Goal: Task Accomplishment & Management: Manage account settings

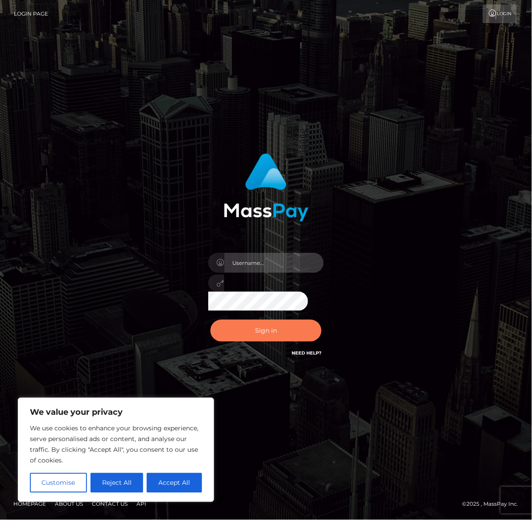
type input "alexism"
click at [254, 328] on button "Sign in" at bounding box center [267, 331] width 112 height 22
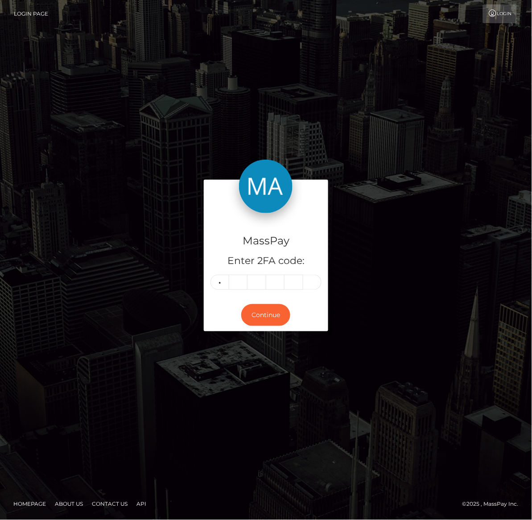
type input "5"
type input "2"
type input "0"
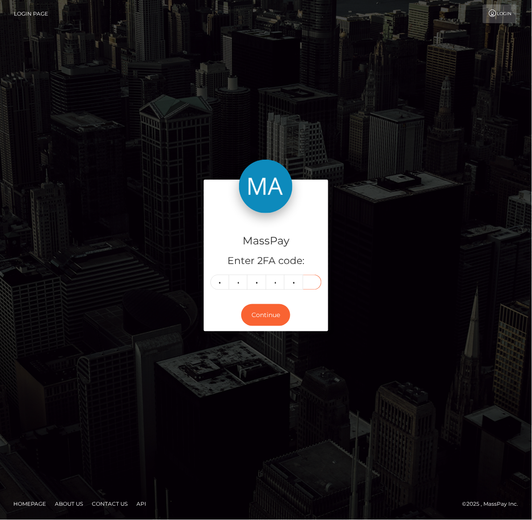
type input "1"
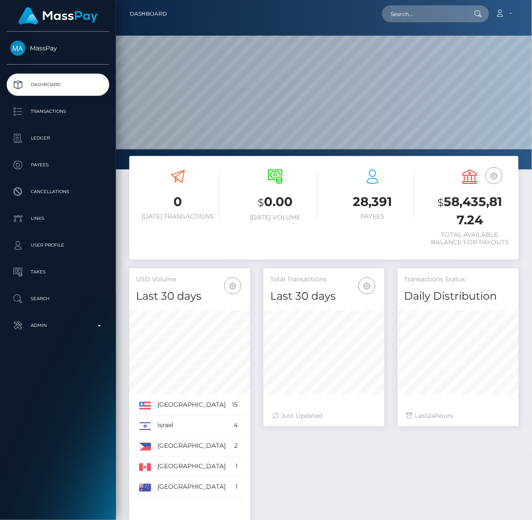
scroll to position [158, 121]
click at [54, 111] on p "Transactions" at bounding box center [58, 111] width 96 height 13
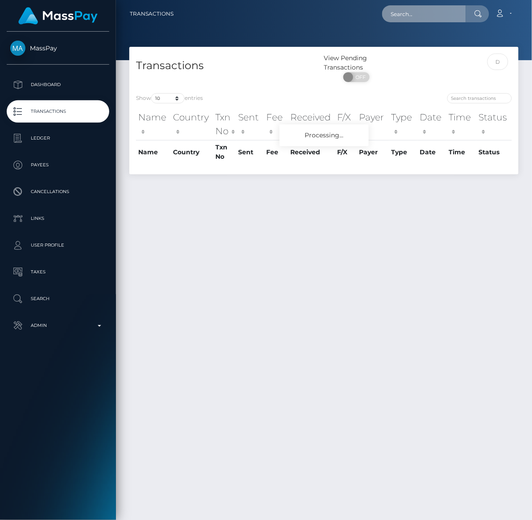
click at [436, 14] on input "text" at bounding box center [424, 13] width 84 height 17
paste input "terryn_legge@hotmail.com"
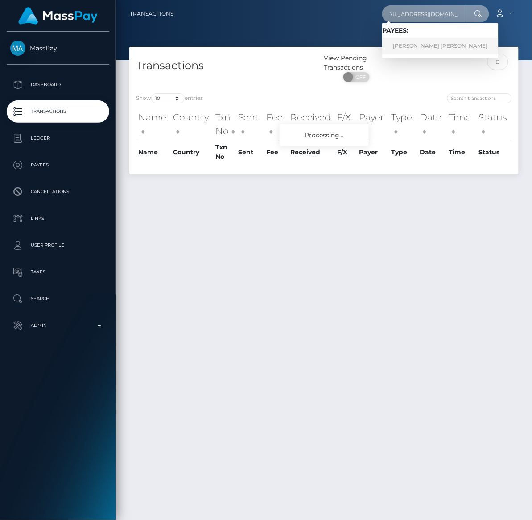
type input "terryn_legge@hotmail.com"
click at [427, 44] on link "TERRYN ANNE LEGGE" at bounding box center [440, 46] width 116 height 17
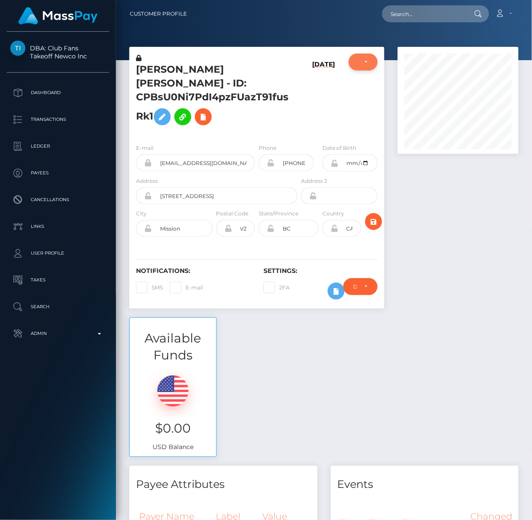
click at [364, 59] on div "ACTIVE" at bounding box center [364, 61] width 10 height 7
click at [366, 125] on span "CLOSED" at bounding box center [371, 124] width 23 height 8
select select "CLOSED"
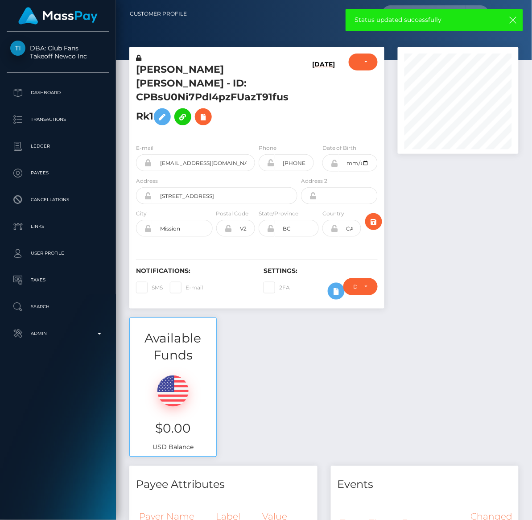
click at [139, 59] on icon at bounding box center [138, 58] width 5 height 6
click at [164, 112] on icon at bounding box center [162, 117] width 11 height 11
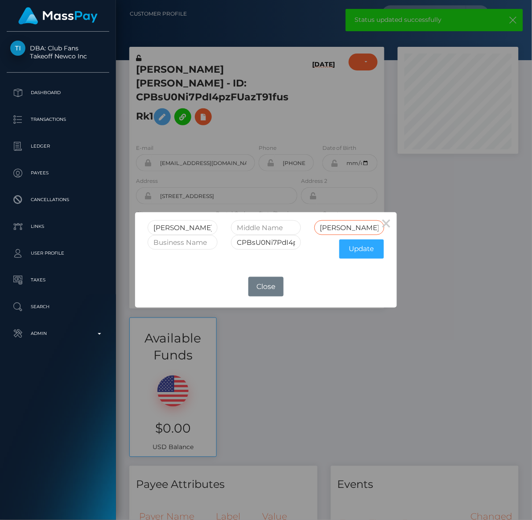
click at [350, 224] on input "[PERSON_NAME]" at bounding box center [350, 227] width 70 height 15
click at [356, 228] on input "[PERSON_NAME]" at bounding box center [350, 227] width 70 height 15
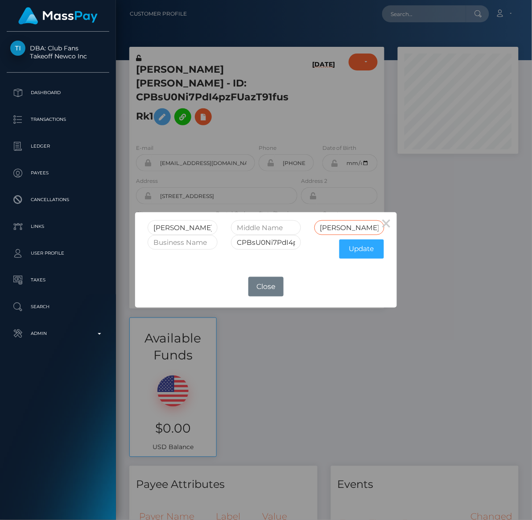
type input "LEGGE CLOSED"
click at [283, 242] on input "CPBsU0Ni7PdI4pzFUazT91fusRk1" at bounding box center [266, 242] width 70 height 15
click at [294, 243] on input "CPBsU0Ni7PdI4pzFUazT91fusRk1" at bounding box center [266, 242] width 70 height 15
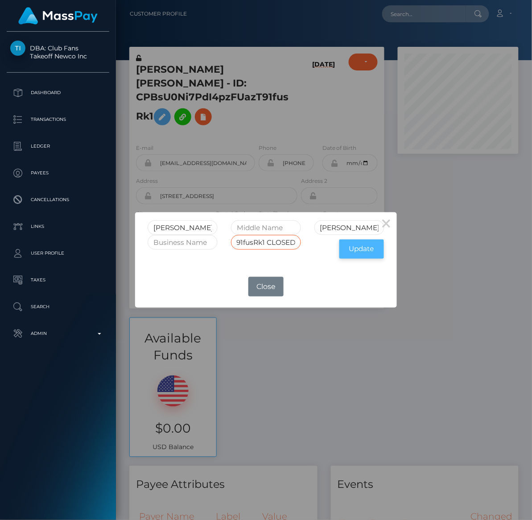
type input "CPBsU0Ni7PdI4pzFUazT91fusRk1 CLOSED"
click at [363, 249] on button "Update" at bounding box center [362, 249] width 45 height 19
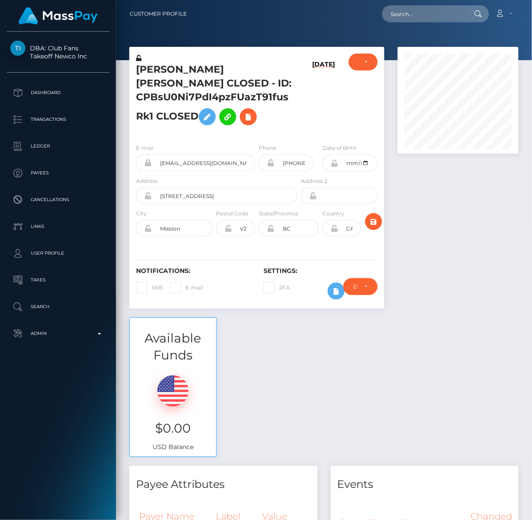
click at [139, 59] on icon at bounding box center [138, 58] width 5 height 6
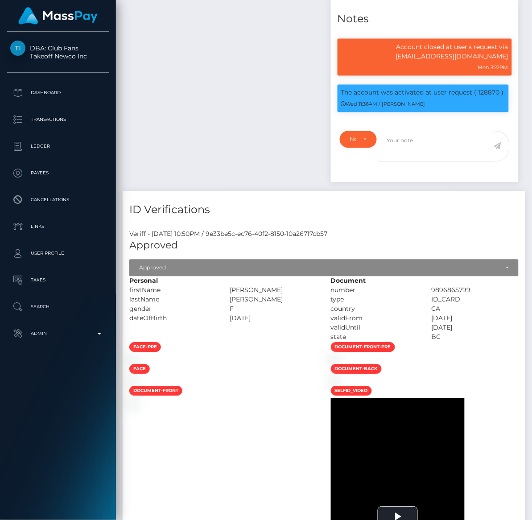
scroll to position [972, 0]
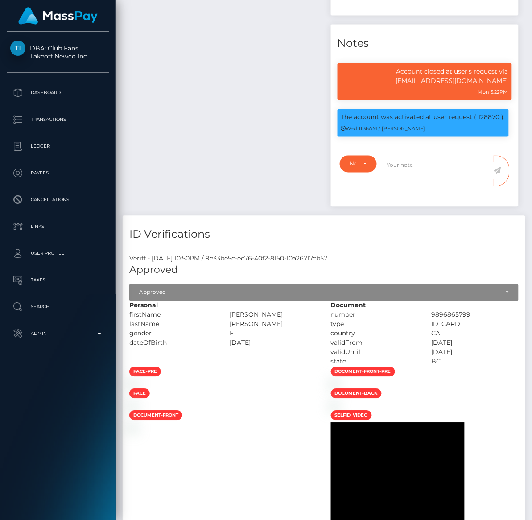
click at [405, 187] on textarea at bounding box center [436, 171] width 115 height 31
click at [366, 168] on div "Note Type" at bounding box center [358, 164] width 17 height 7
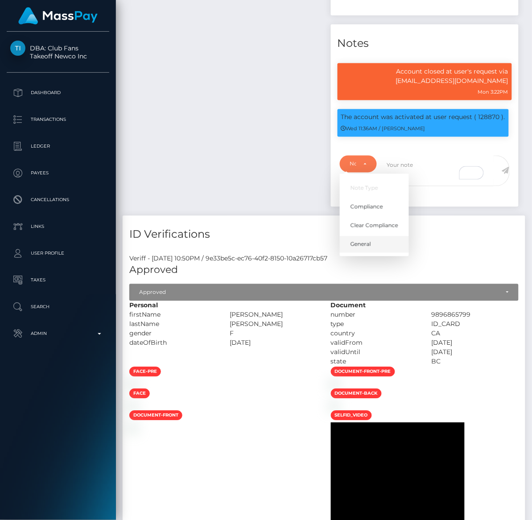
click at [362, 253] on link "General" at bounding box center [374, 244] width 69 height 17
select select "GENERAL"
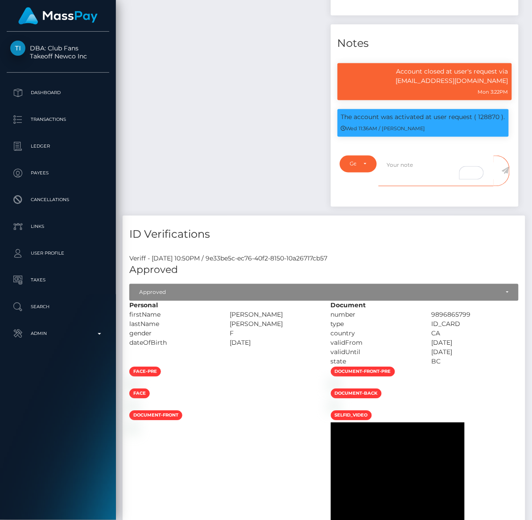
click at [407, 187] on textarea "To enrich screen reader interactions, please activate Accessibility in Grammarl…" at bounding box center [436, 171] width 115 height 31
click at [455, 187] on textarea "Account closed at user's request via privacy@masspay.io on September 15, 2025. …" at bounding box center [436, 171] width 115 height 31
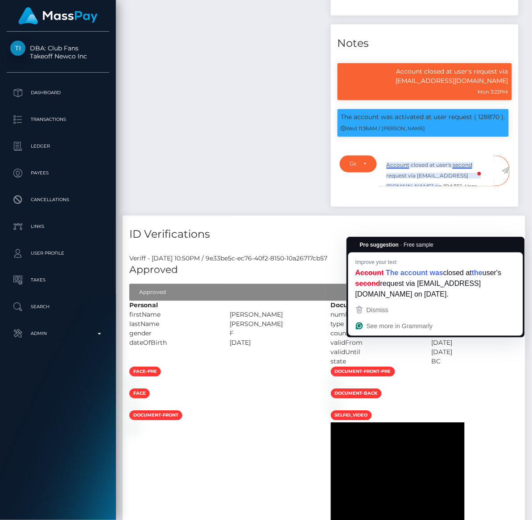
drag, startPoint x: 474, startPoint y: 233, endPoint x: 452, endPoint y: 234, distance: 22.4
click at [452, 187] on textarea "Account closed at user's second request via privacy@masspay.io on September 15,…" at bounding box center [436, 171] width 115 height 31
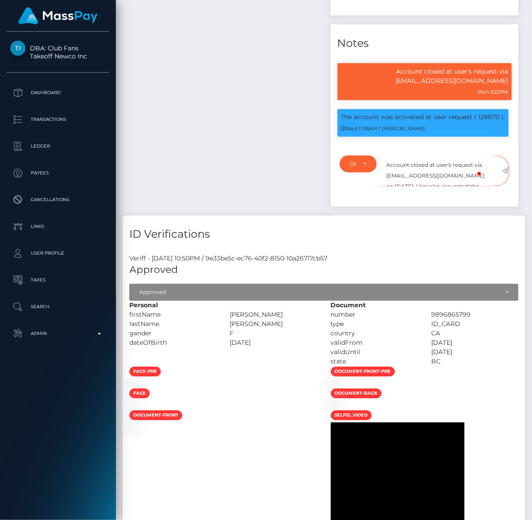
click at [429, 187] on textarea "Account closed at user's request via privacy@masspay.io on September 15, 2025. …" at bounding box center [436, 171] width 115 height 31
click at [428, 187] on textarea "Account closed for the second time at user's request via privacy@masspay.io on …" at bounding box center [436, 171] width 115 height 31
click at [482, 187] on textarea "Account closed, for the second time at user's request via privacy@masspay.io on…" at bounding box center [436, 171] width 115 height 31
type textarea "Account closed, for the second time, at user's request via [EMAIL_ADDRESS][DOMA…"
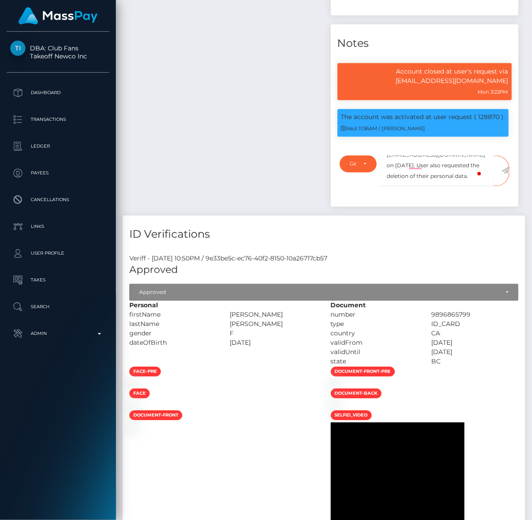
click at [504, 174] on icon at bounding box center [506, 170] width 8 height 7
